Goal: Task Accomplishment & Management: Manage account settings

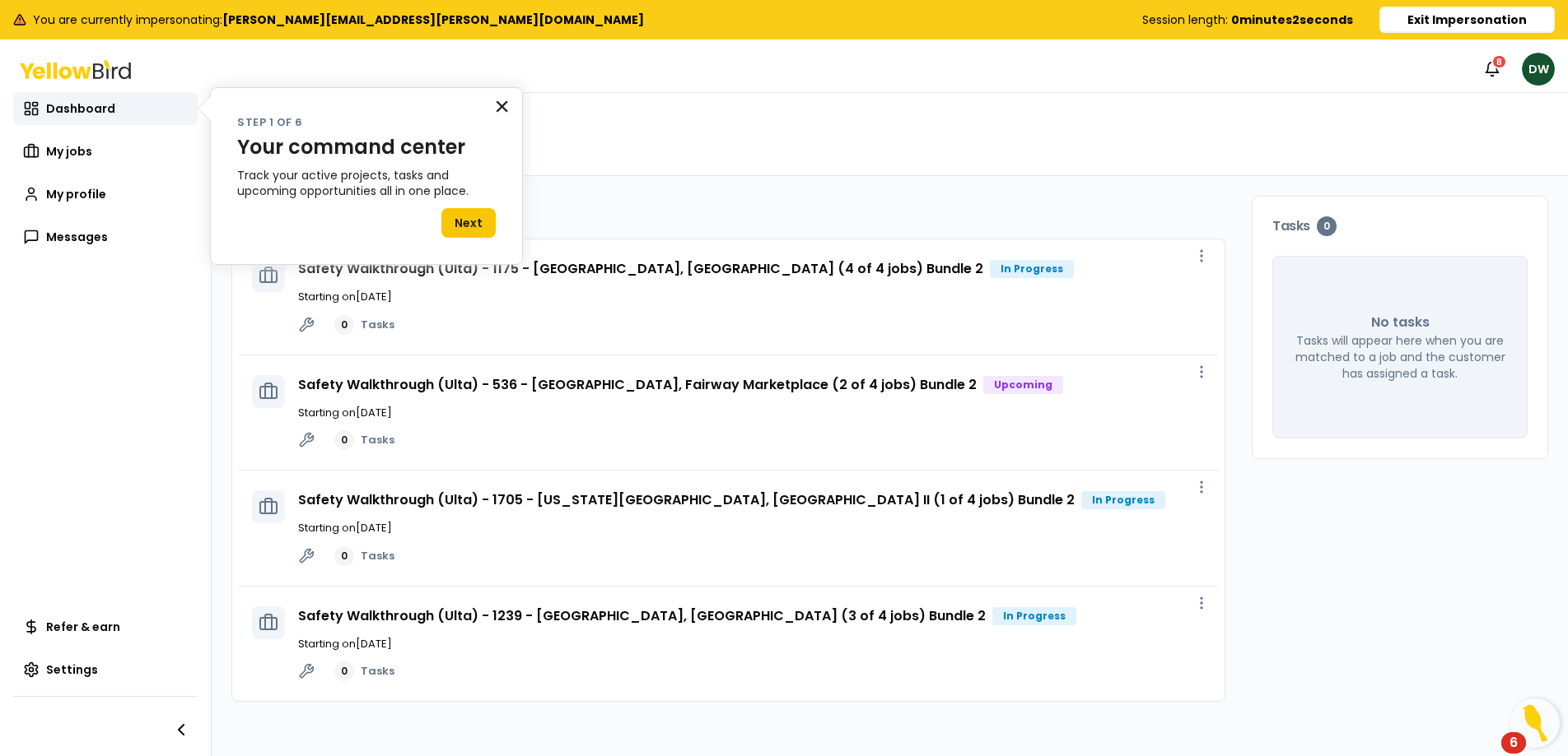
click at [498, 108] on button "×" at bounding box center [502, 106] width 16 height 27
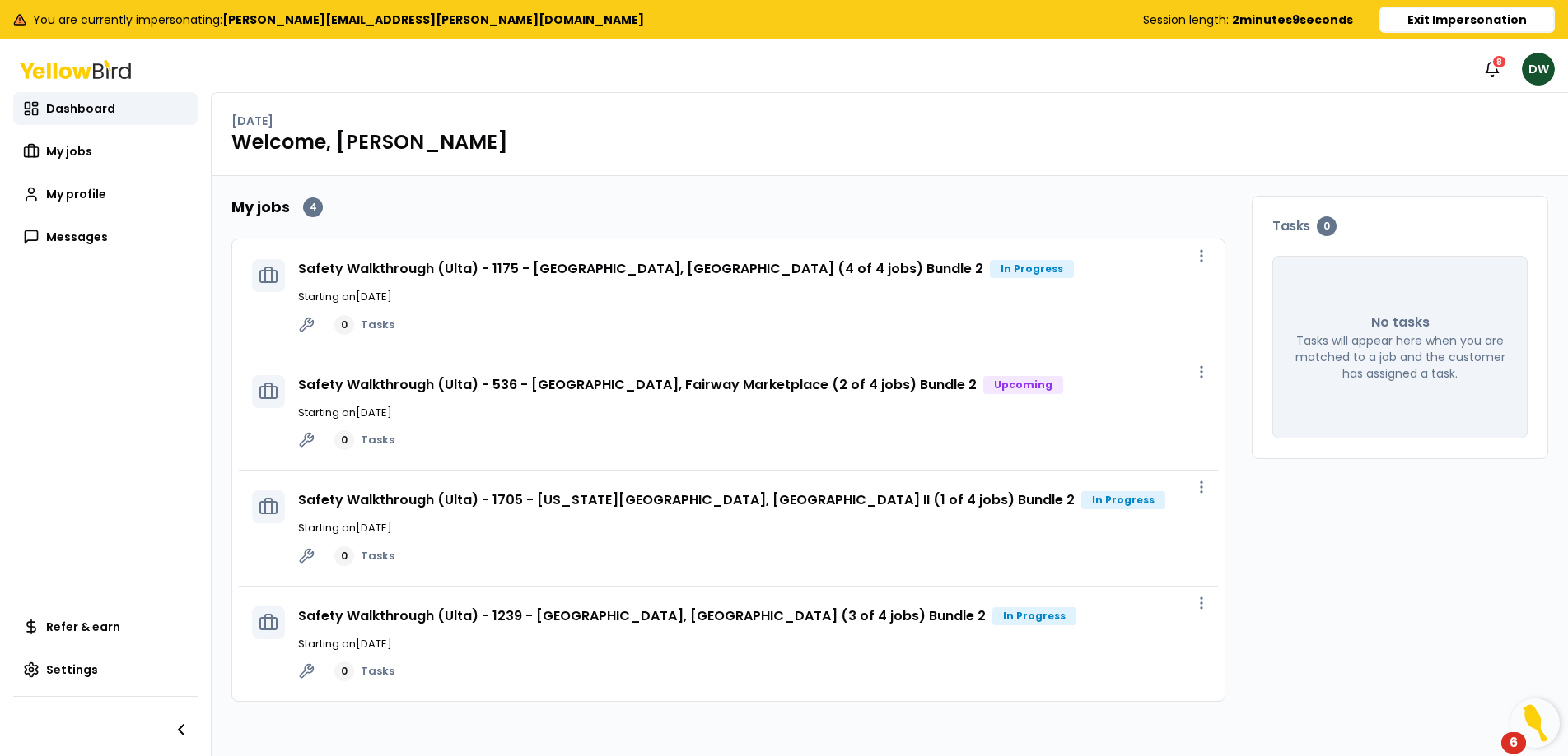
click at [1437, 15] on button "Exit Impersonation" at bounding box center [1466, 20] width 176 height 27
